Goal: Task Accomplishment & Management: Manage account settings

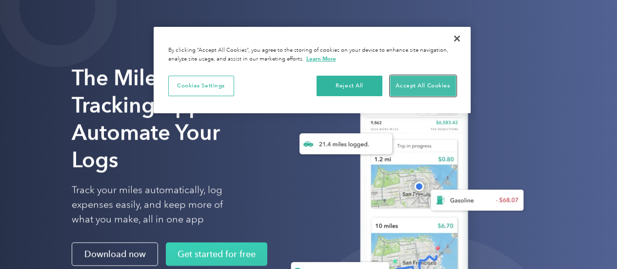
click at [415, 87] on button "Accept All Cookies" at bounding box center [423, 86] width 66 height 20
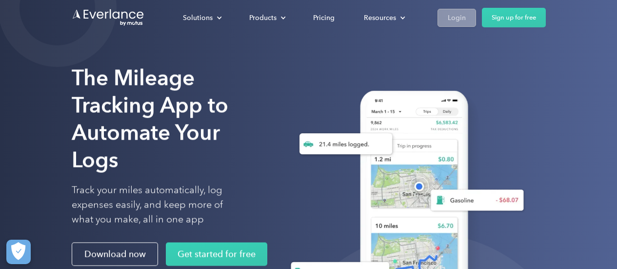
click at [461, 19] on div "Login" at bounding box center [457, 18] width 18 height 12
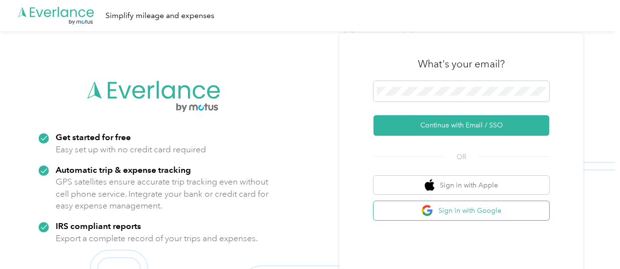
click at [413, 212] on button "Sign in with Google" at bounding box center [461, 210] width 176 height 19
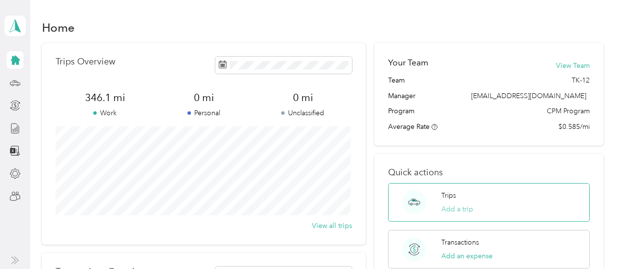
click at [462, 208] on button "Add a trip" at bounding box center [457, 209] width 32 height 10
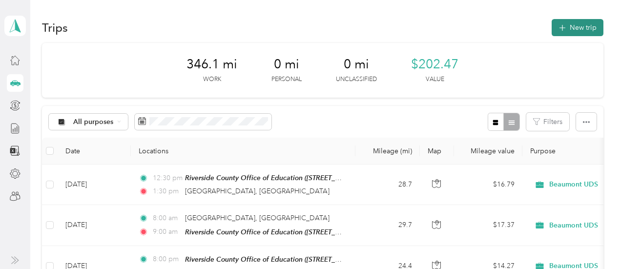
click at [571, 27] on button "New trip" at bounding box center [577, 27] width 52 height 17
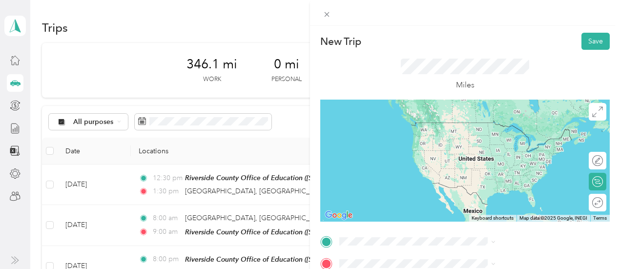
click at [471, 218] on span "Beaumont California, United States" at bounding box center [516, 213] width 110 height 17
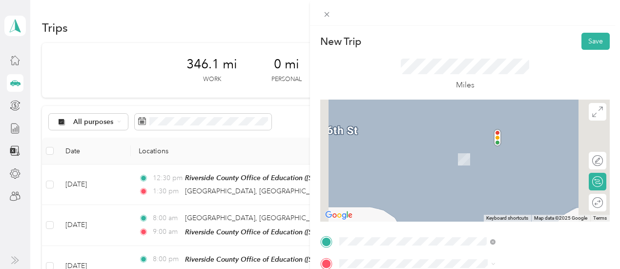
click at [508, 153] on strong "Riverside County Office of Education" at bounding box center [544, 149] width 101 height 17
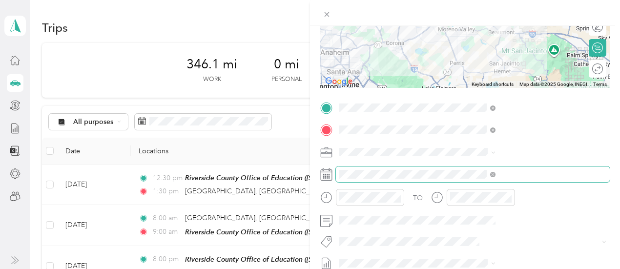
scroll to position [134, 0]
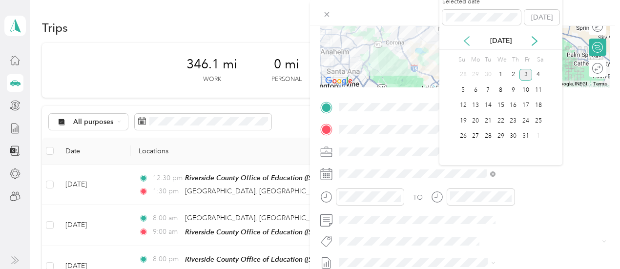
click at [466, 42] on icon at bounding box center [466, 41] width 10 height 10
click at [522, 123] on div "26" at bounding box center [525, 121] width 13 height 12
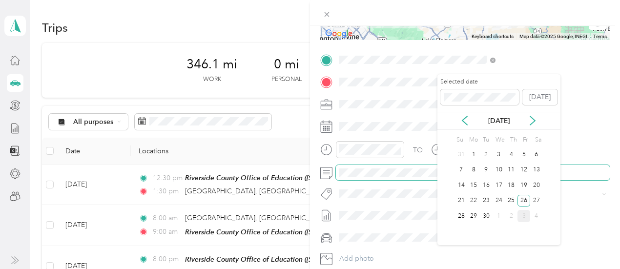
scroll to position [0, 0]
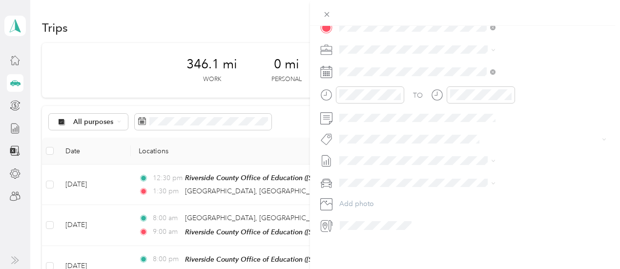
click at [417, 245] on div "New Trip Save This trip cannot be edited because it is either under review, app…" at bounding box center [465, 160] width 310 height 269
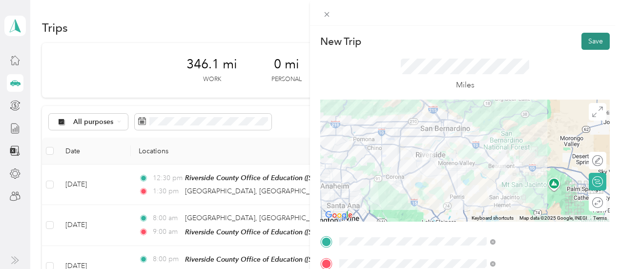
click at [588, 44] on button "Save" at bounding box center [595, 41] width 28 height 17
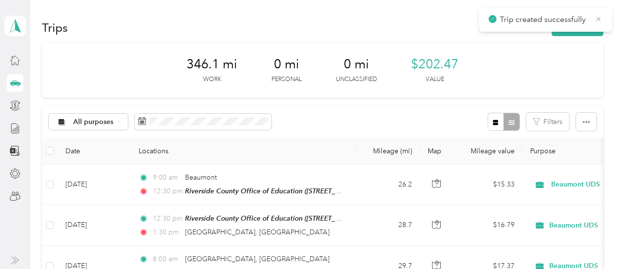
click at [600, 17] on icon at bounding box center [598, 19] width 4 height 4
click at [571, 25] on button "New trip" at bounding box center [577, 27] width 52 height 17
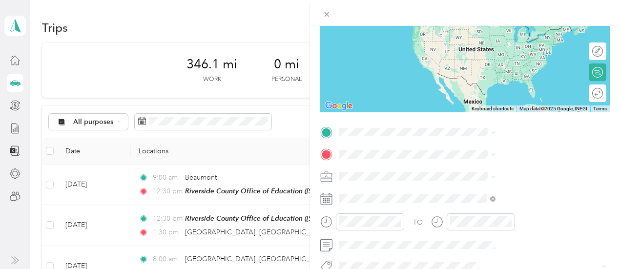
scroll to position [119, 0]
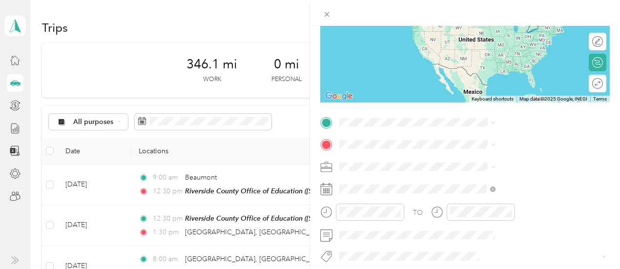
click at [499, 168] on div "TEAM Riverside County Office of Education 3939 13th St, 92501, Riverside, CA, U…" at bounding box center [528, 165] width 135 height 29
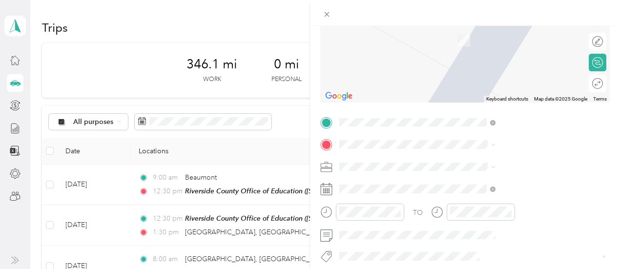
click at [473, 179] on span "Beaumont California 92223, United States" at bounding box center [528, 178] width 135 height 17
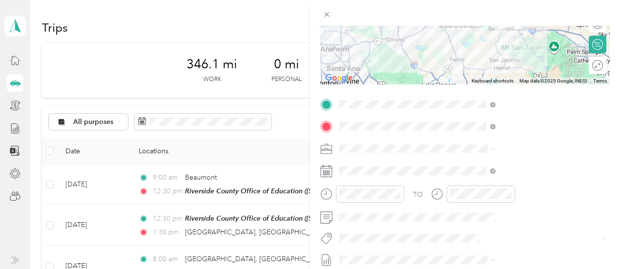
scroll to position [138, 0]
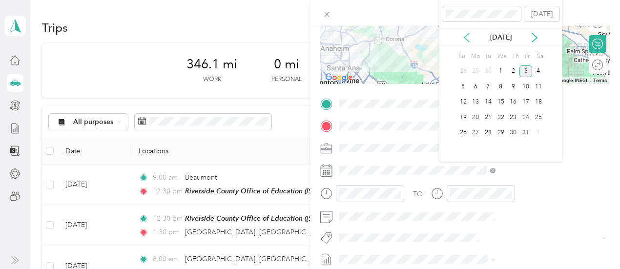
click at [467, 36] on icon at bounding box center [466, 38] width 10 height 10
click at [524, 114] on div "26" at bounding box center [525, 117] width 13 height 12
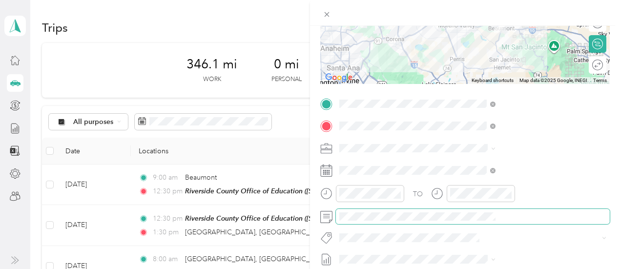
scroll to position [0, 0]
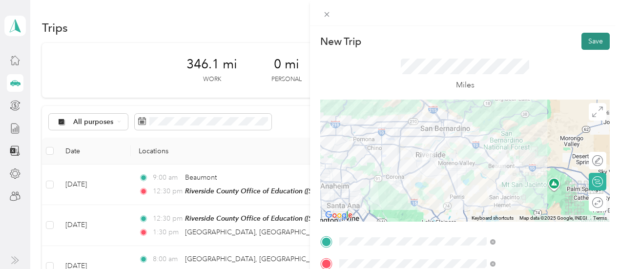
click at [587, 38] on button "Save" at bounding box center [595, 41] width 28 height 17
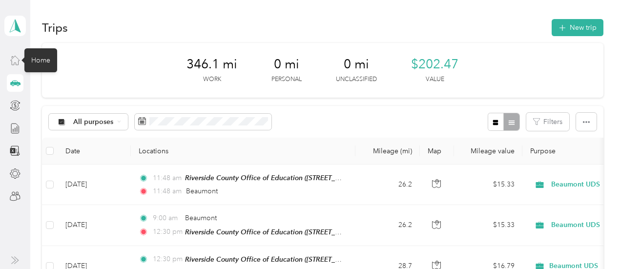
click at [16, 59] on icon at bounding box center [15, 60] width 11 height 11
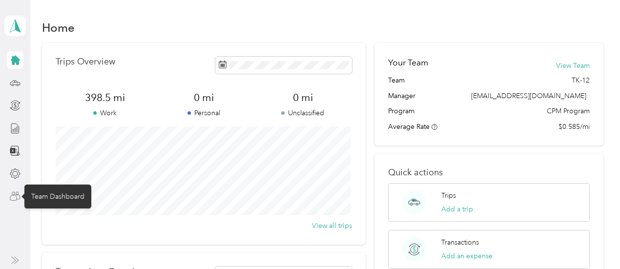
click at [15, 197] on icon at bounding box center [15, 196] width 11 height 11
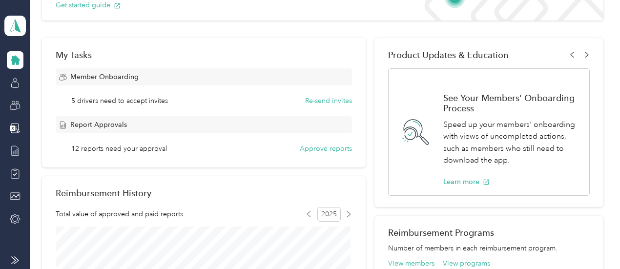
scroll to position [123, 0]
click at [307, 149] on button "Approve reports" at bounding box center [326, 148] width 52 height 10
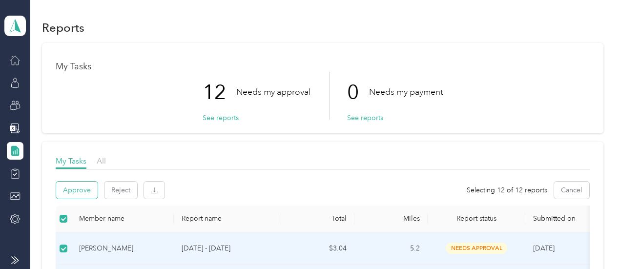
click at [73, 189] on button "Approve" at bounding box center [76, 189] width 41 height 17
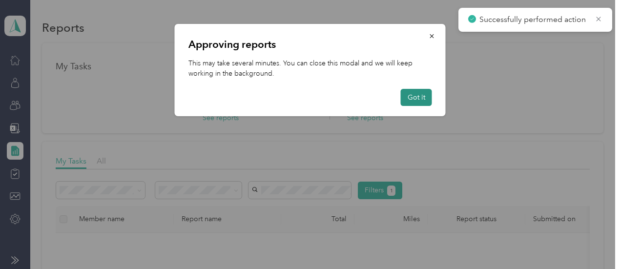
click at [409, 97] on button "Got it" at bounding box center [416, 97] width 31 height 17
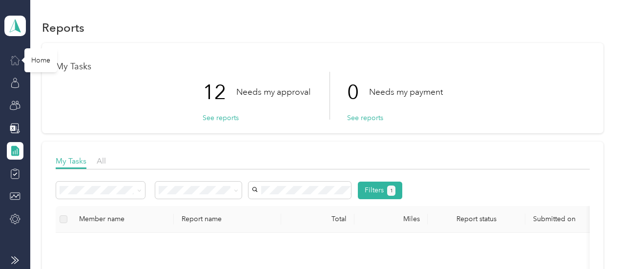
click at [11, 58] on icon at bounding box center [15, 60] width 11 height 11
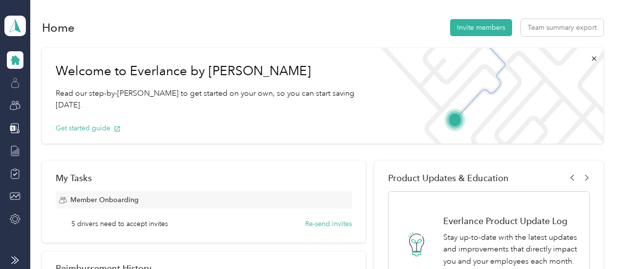
click at [12, 84] on icon at bounding box center [14, 84] width 7 height 6
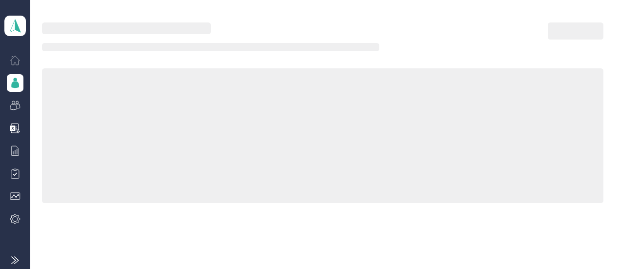
click at [12, 84] on icon at bounding box center [15, 84] width 8 height 7
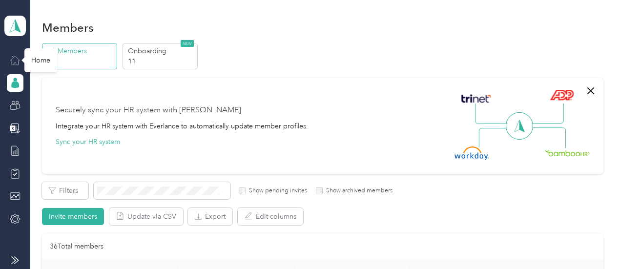
click at [12, 58] on icon at bounding box center [15, 60] width 9 height 9
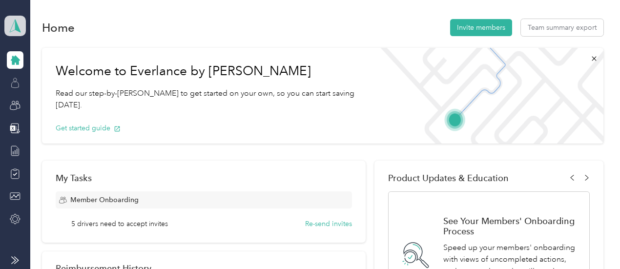
click at [14, 30] on icon at bounding box center [15, 26] width 11 height 13
click at [39, 104] on div "Personal dashboard" at bounding box center [107, 101] width 192 height 17
